Goal: Navigation & Orientation: Go to known website

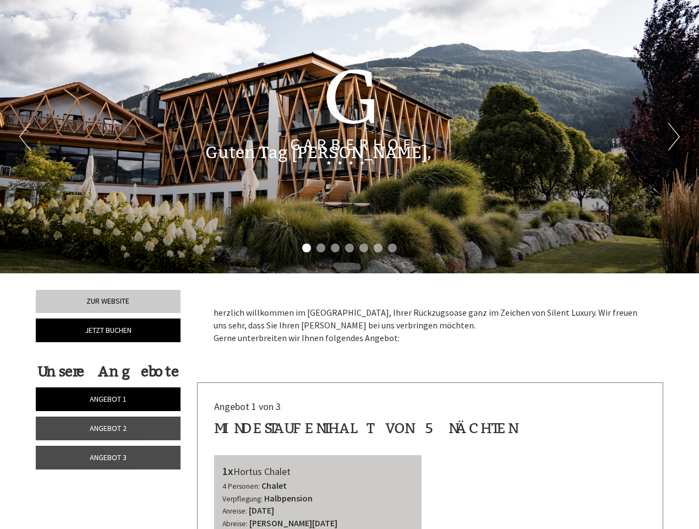
click at [350, 264] on div "Previous Next 1 2 3 4 5 6 7" at bounding box center [349, 136] width 699 height 273
click at [307, 248] on li "1" at bounding box center [306, 247] width 9 height 9
click at [321, 248] on li "2" at bounding box center [321, 247] width 9 height 9
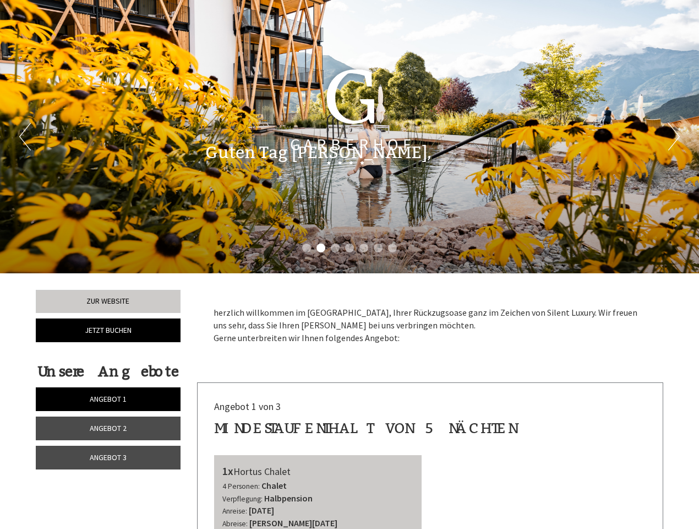
click at [335, 248] on li "3" at bounding box center [335, 247] width 9 height 9
click at [350, 248] on li "4" at bounding box center [349, 247] width 9 height 9
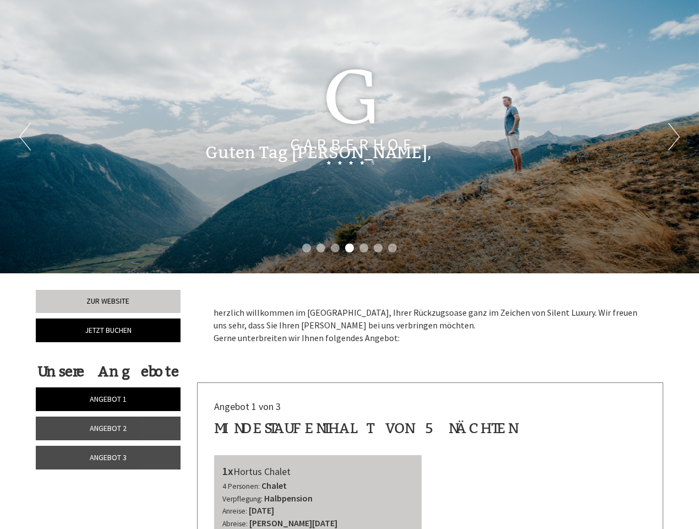
click at [364, 248] on li "5" at bounding box center [364, 247] width 9 height 9
click at [378, 248] on li "6" at bounding box center [378, 247] width 9 height 9
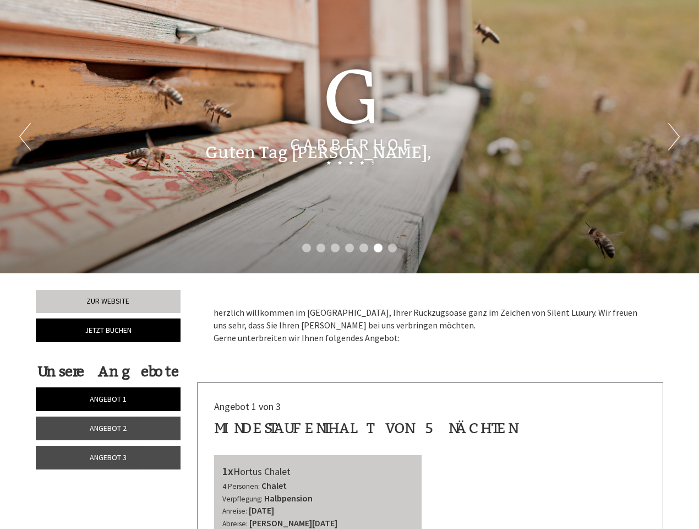
click at [393, 248] on li "7" at bounding box center [392, 247] width 9 height 9
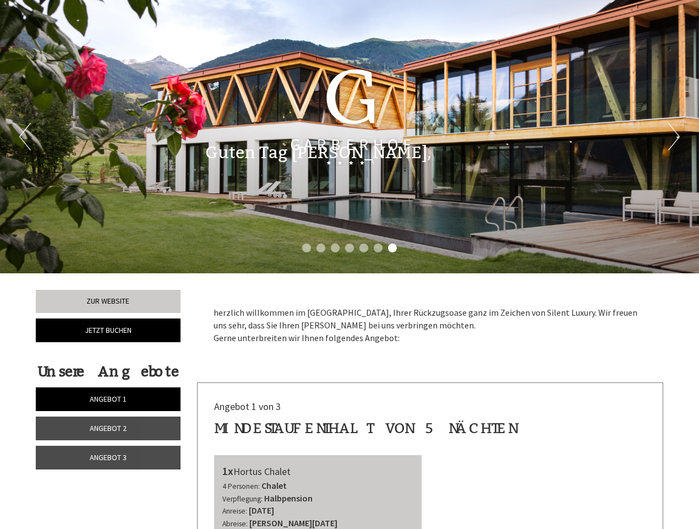
click at [108, 399] on span "Angebot 1" at bounding box center [108, 399] width 37 height 10
